Goal: Task Accomplishment & Management: Manage account settings

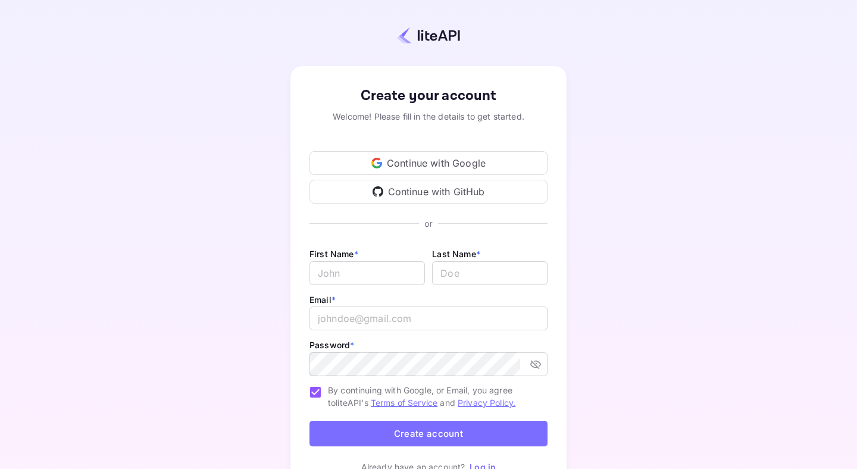
scroll to position [62, 0]
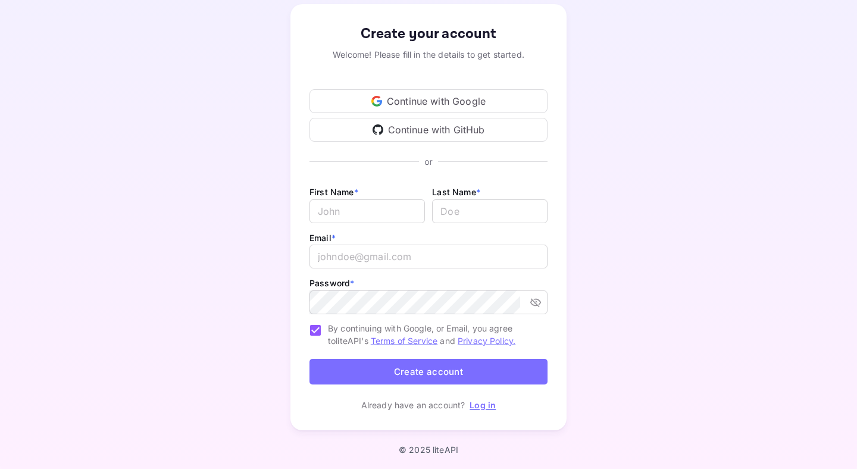
type input "[EMAIL_ADDRESS][DOMAIN_NAME]"
click at [478, 406] on link "Log in" at bounding box center [482, 405] width 26 height 10
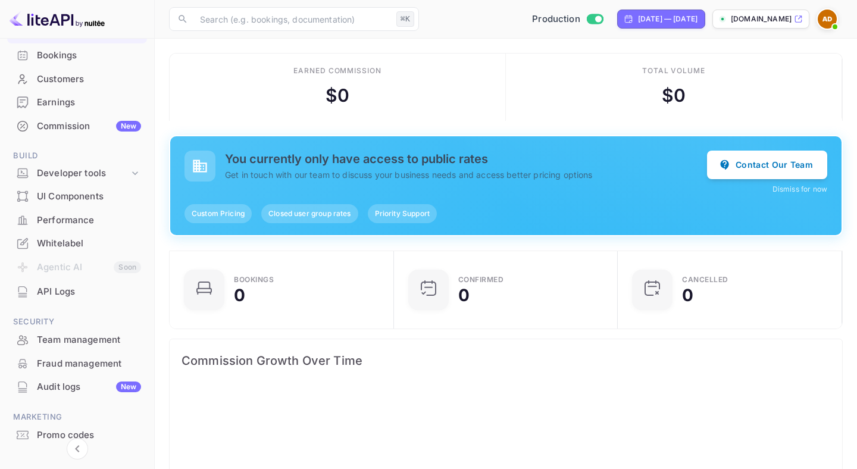
scroll to position [103, 0]
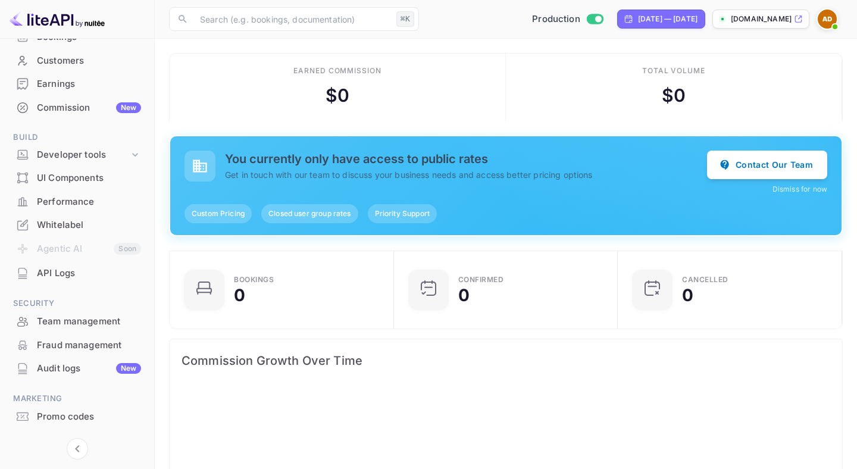
click at [71, 220] on div "Whitelabel" at bounding box center [89, 225] width 104 height 14
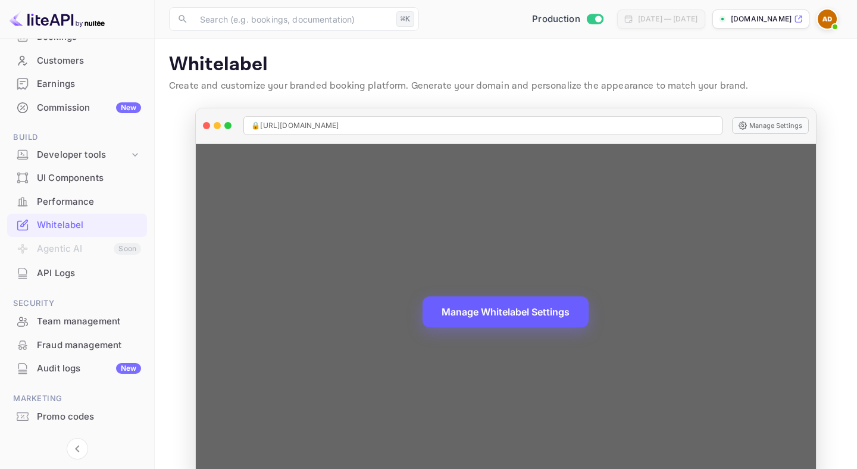
click at [530, 310] on button "Manage Whitelabel Settings" at bounding box center [505, 311] width 166 height 31
